Goal: Transaction & Acquisition: Obtain resource

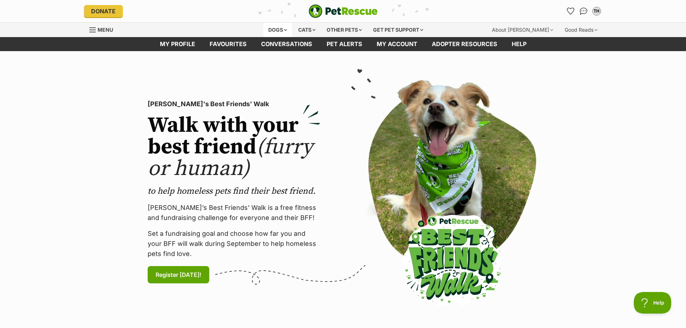
click at [279, 27] on div "Dogs" at bounding box center [277, 30] width 29 height 14
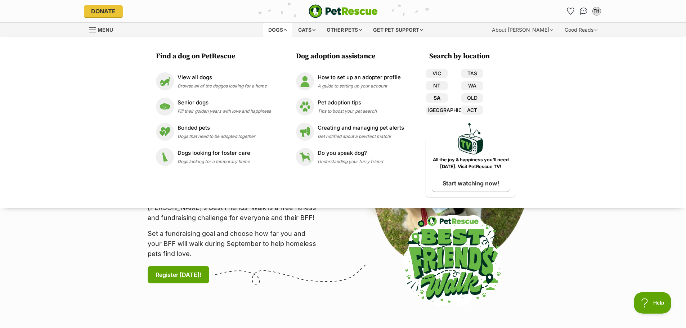
click at [440, 99] on link "SA" at bounding box center [436, 97] width 22 height 9
